Goal: Task Accomplishment & Management: Complete application form

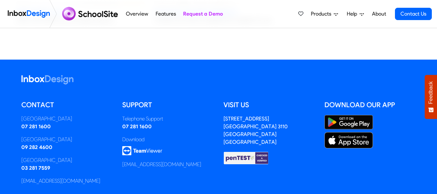
scroll to position [1529, 0]
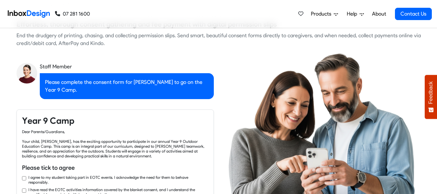
checkbox input "true"
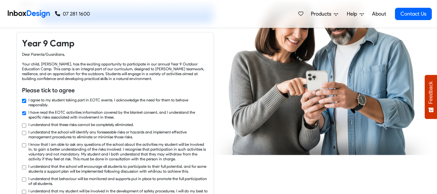
checkbox input "true"
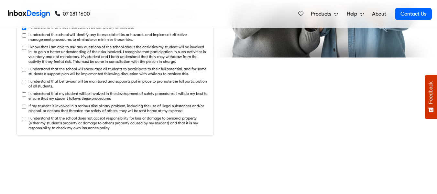
checkbox input "true"
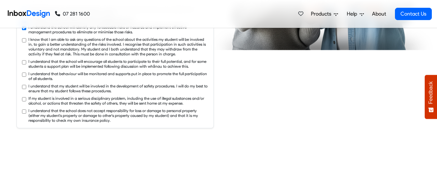
checkbox input "true"
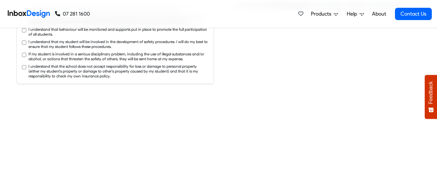
checkbox input "true"
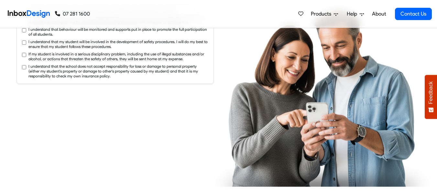
checkbox input "true"
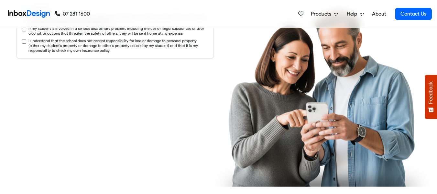
checkbox input "true"
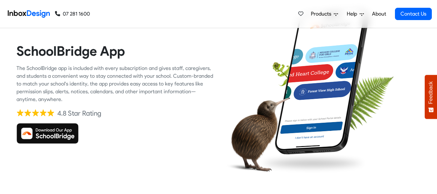
checkbox input "true"
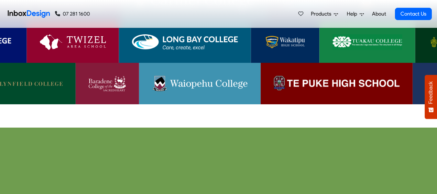
scroll to position [1359, 0]
